Goal: Task Accomplishment & Management: Use online tool/utility

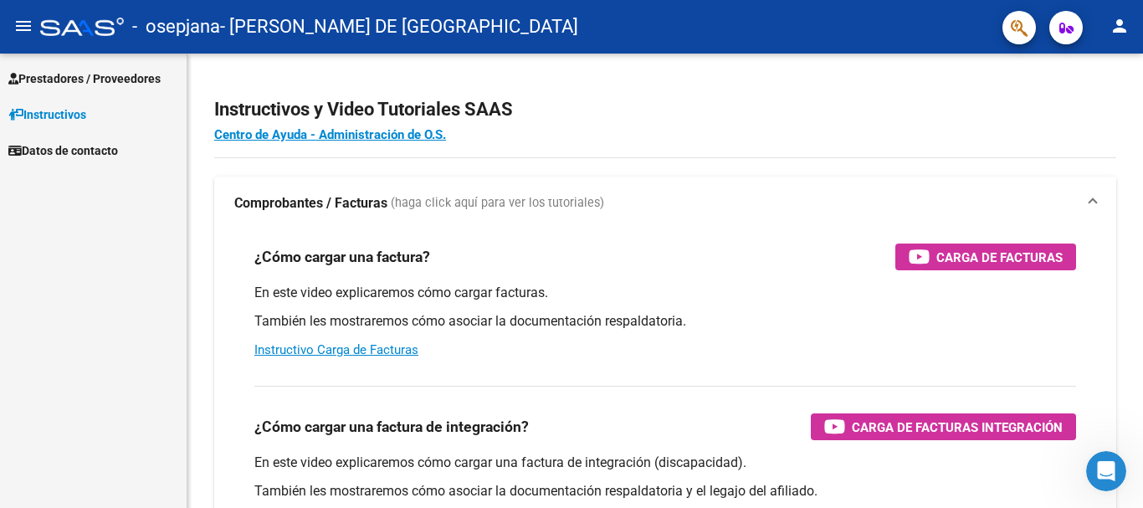
click at [130, 73] on span "Prestadores / Proveedores" at bounding box center [84, 78] width 152 height 18
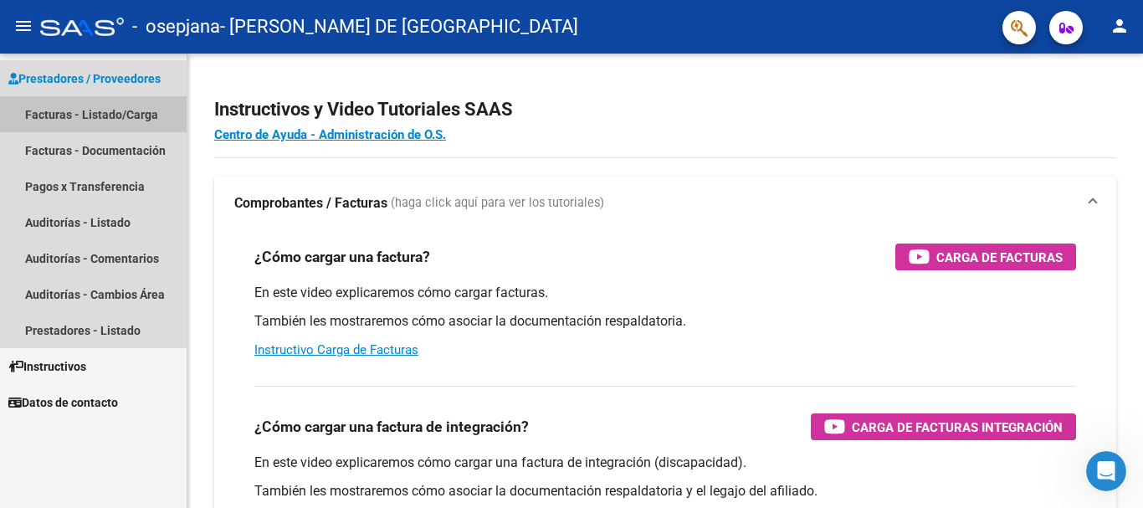
click at [28, 111] on link "Facturas - Listado/Carga" at bounding box center [93, 114] width 187 height 36
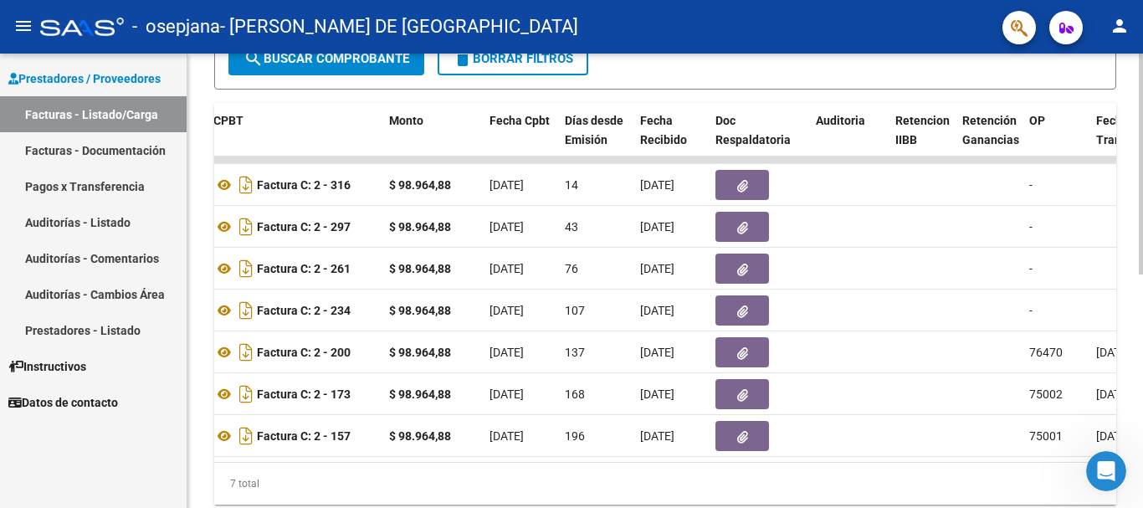
scroll to position [0, 616]
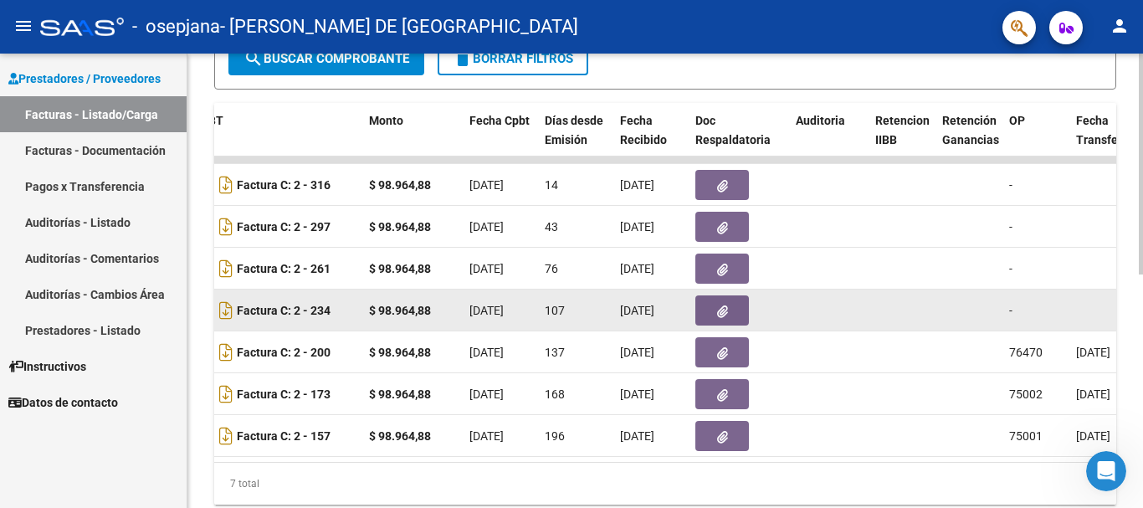
click at [728, 309] on button "button" at bounding box center [722, 310] width 54 height 30
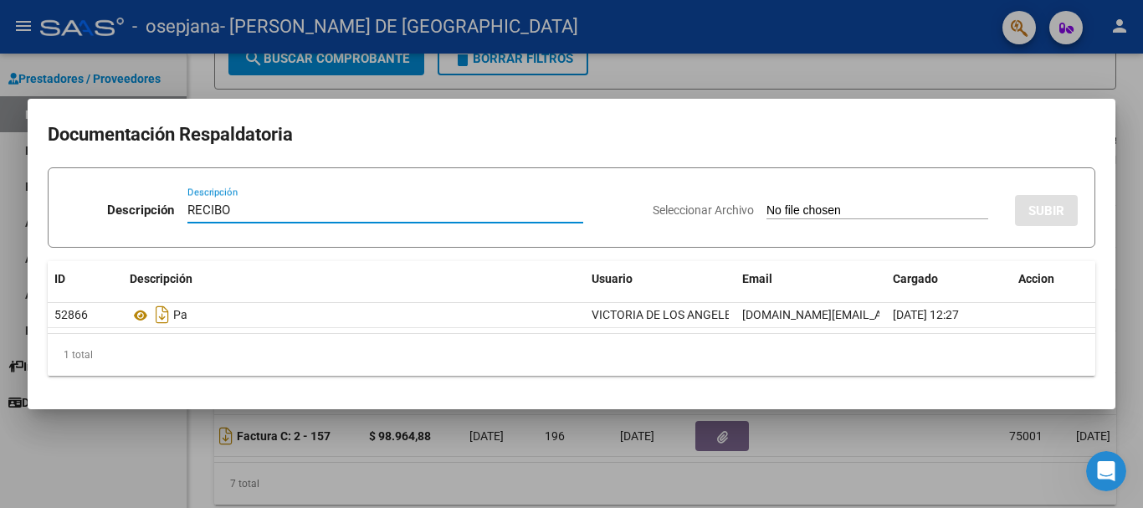
type input "RECIBO"
click at [832, 208] on input "Seleccionar Archivo" at bounding box center [877, 211] width 222 height 16
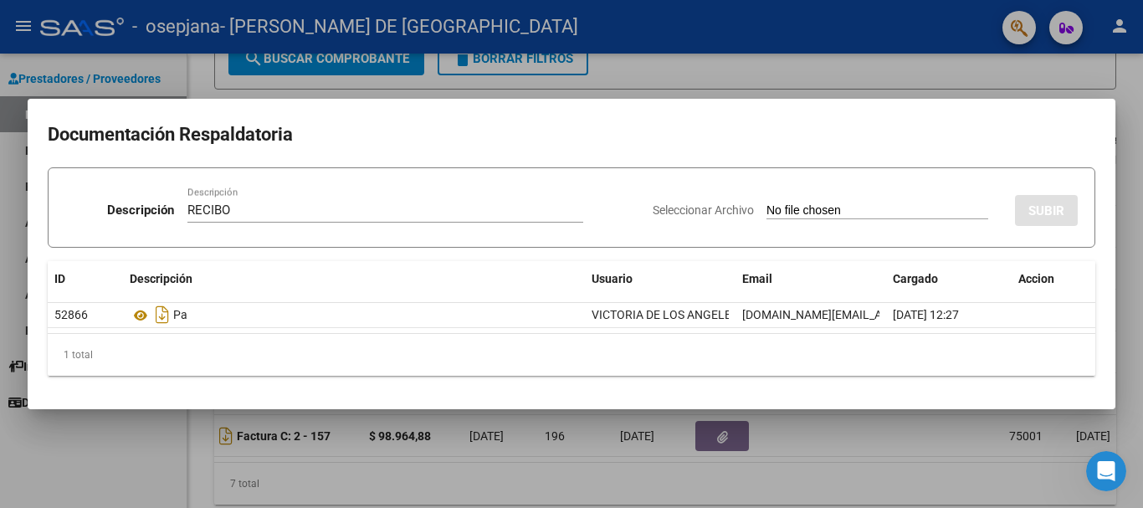
type input "C:\fakepath\RECIBO FACT 234 - [PERSON_NAME].pdf"
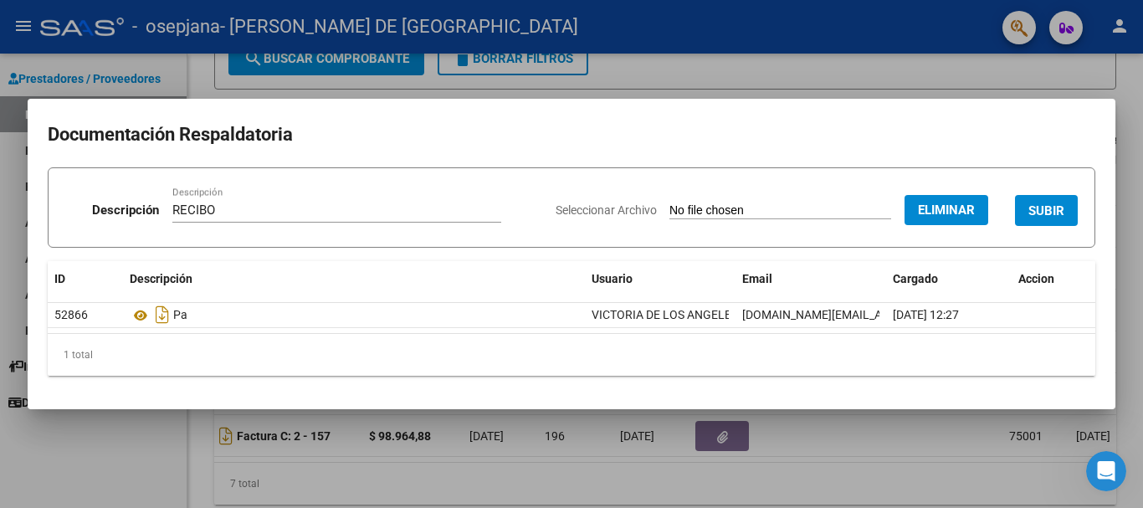
click at [1032, 216] on span "SUBIR" at bounding box center [1046, 210] width 36 height 15
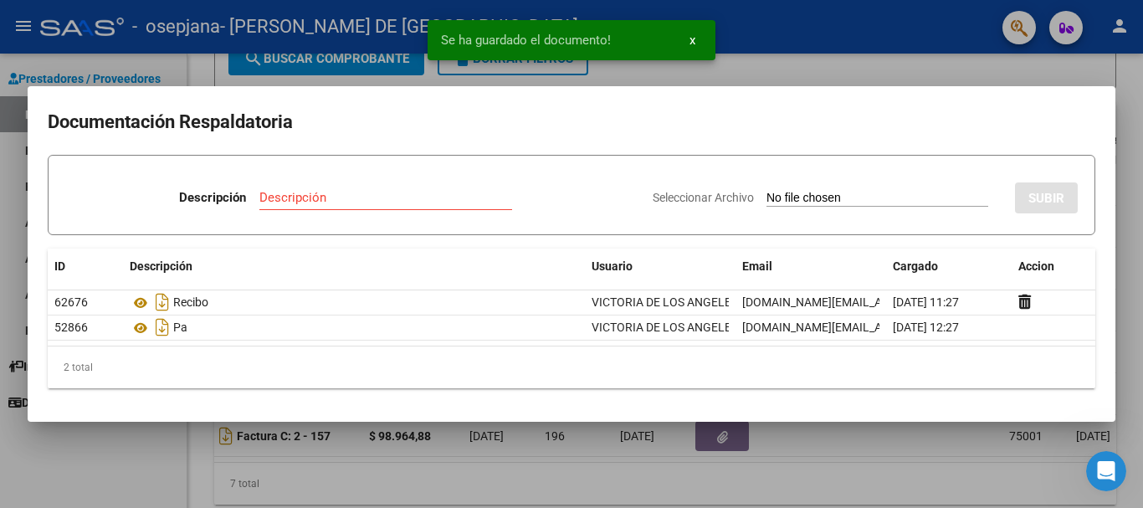
click at [694, 35] on span "x" at bounding box center [692, 40] width 6 height 15
